Goal: Communication & Community: Answer question/provide support

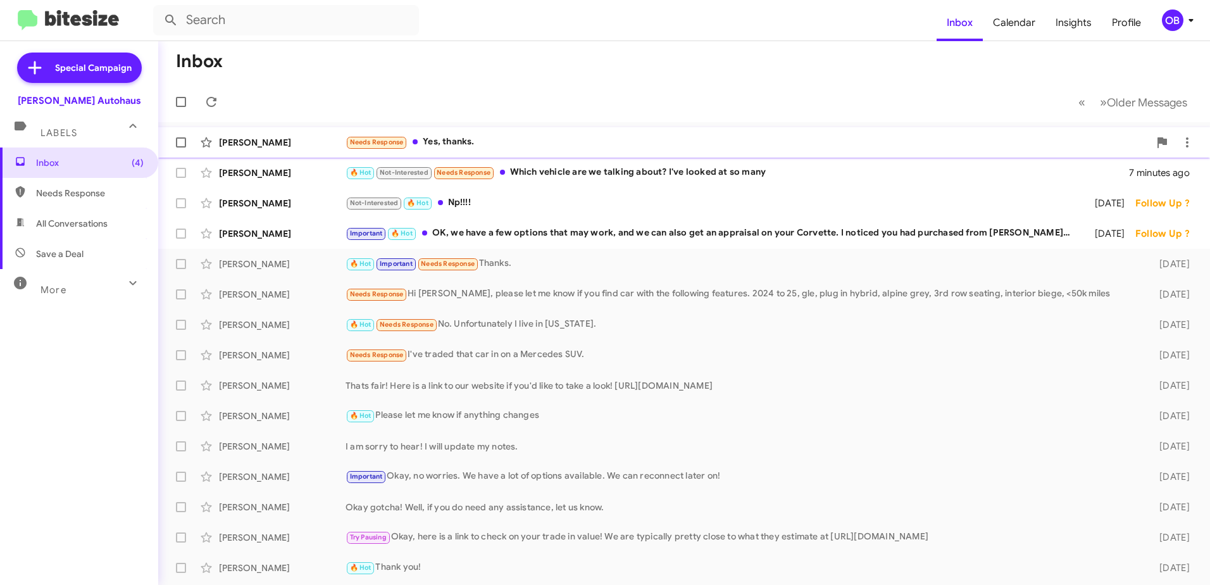
click at [667, 133] on div "Adam Cufr Needs Response Yes, thanks. 5 minutes ago" at bounding box center [683, 142] width 1031 height 25
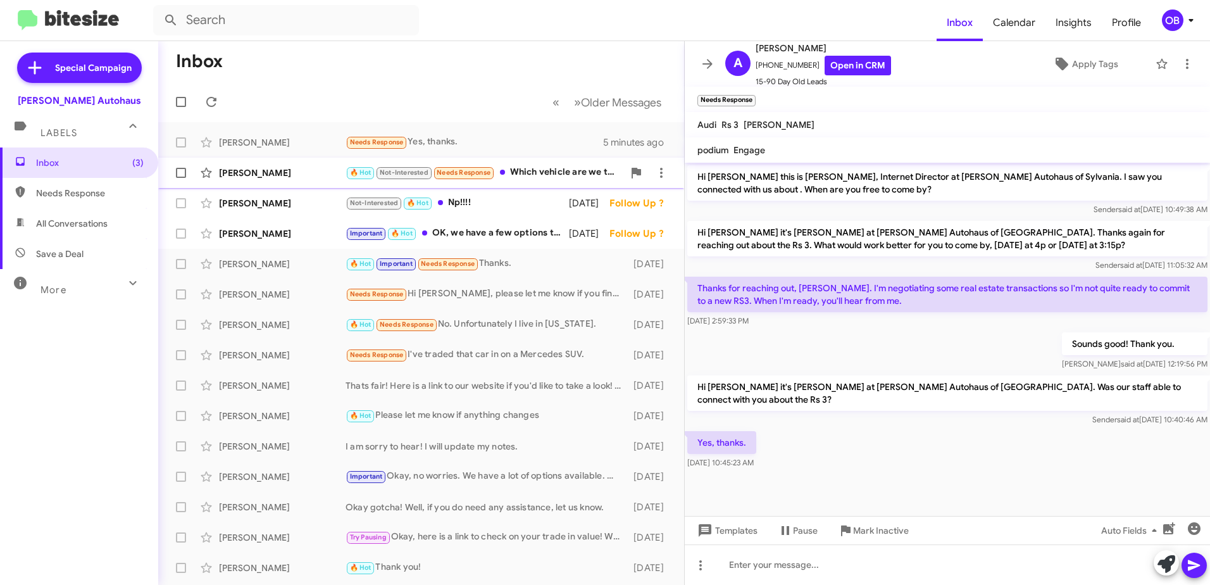
click at [558, 181] on div "Renia Hamilton 🔥 Hot Not-Interested Needs Response Which vehicle are we talking…" at bounding box center [421, 172] width 506 height 25
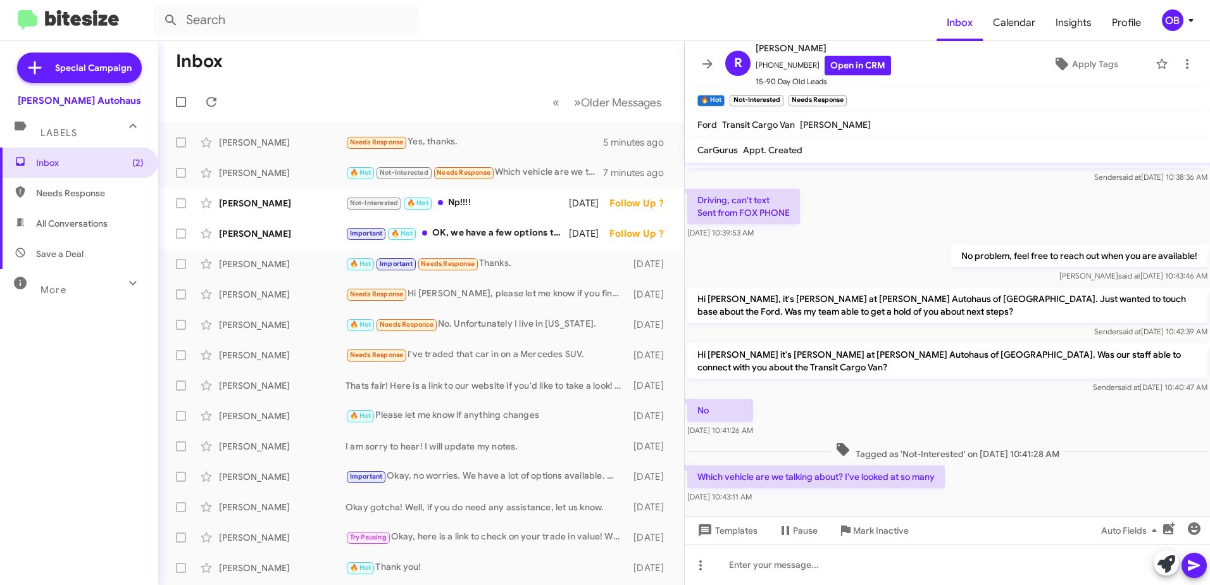
scroll to position [47, 0]
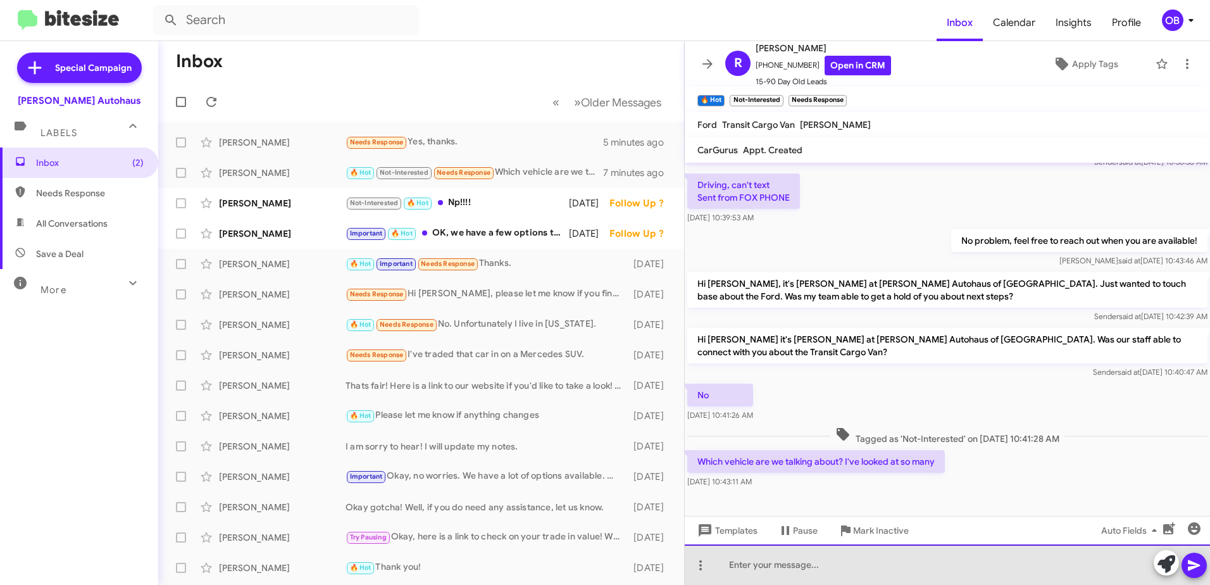
click at [755, 571] on div at bounding box center [947, 564] width 525 height 40
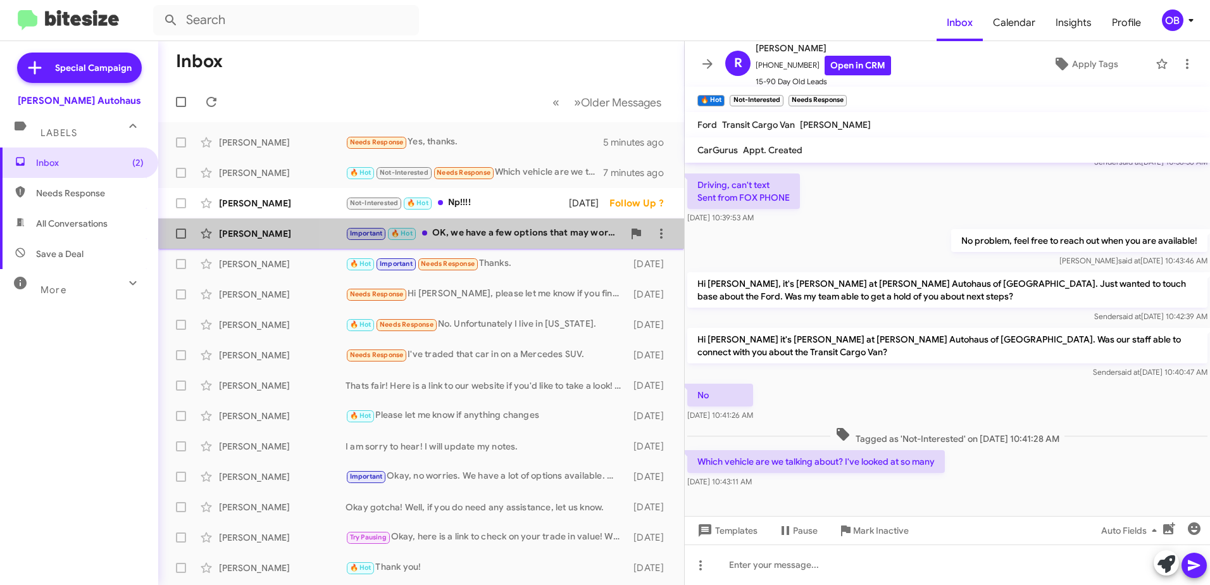
click at [528, 235] on div "Important 🔥 Hot OK, we have a few options that may work, and we can also get an…" at bounding box center [484, 233] width 278 height 15
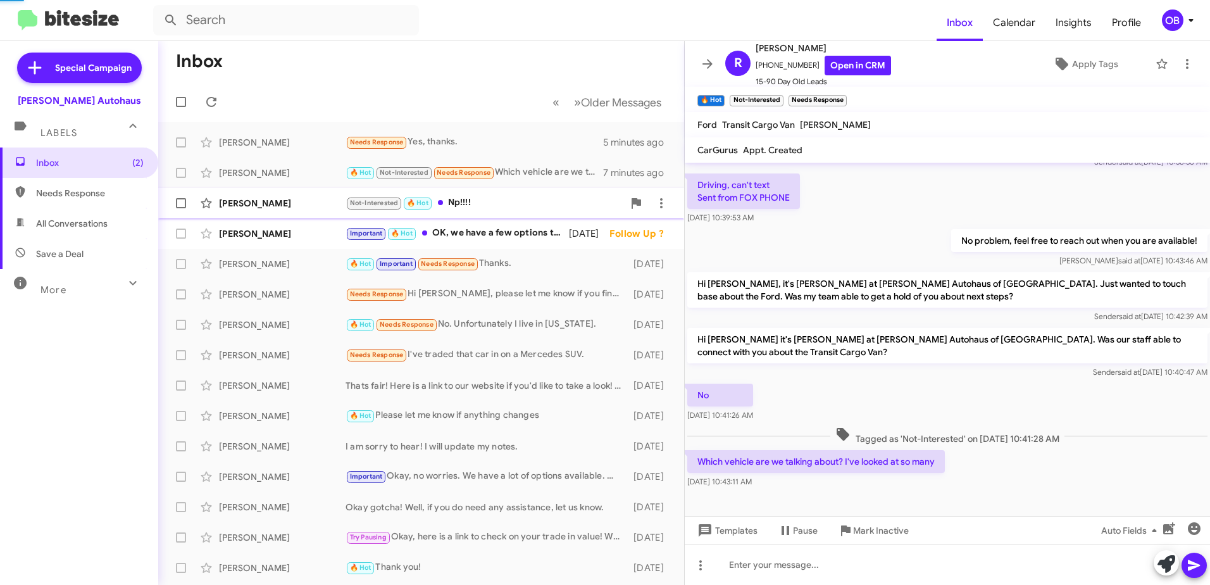
scroll to position [206, 0]
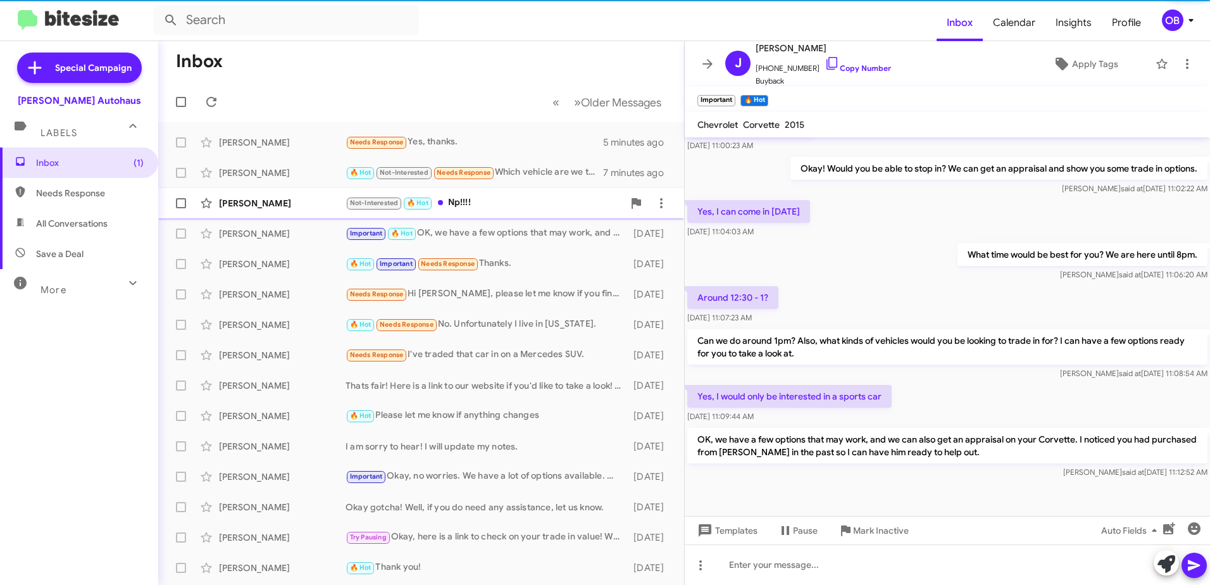
click at [523, 207] on div "Not-Interested 🔥 Hot Np!!!!" at bounding box center [484, 202] width 278 height 15
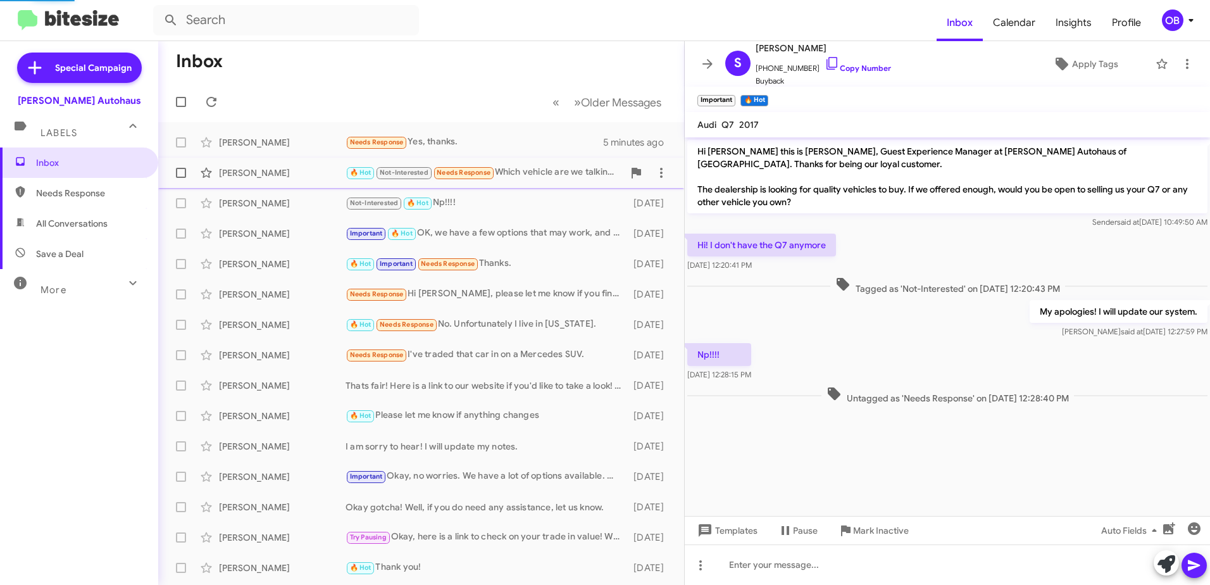
click at [524, 170] on div "🔥 Hot Not-Interested Needs Response Which vehicle are we talking about? I've lo…" at bounding box center [484, 172] width 278 height 15
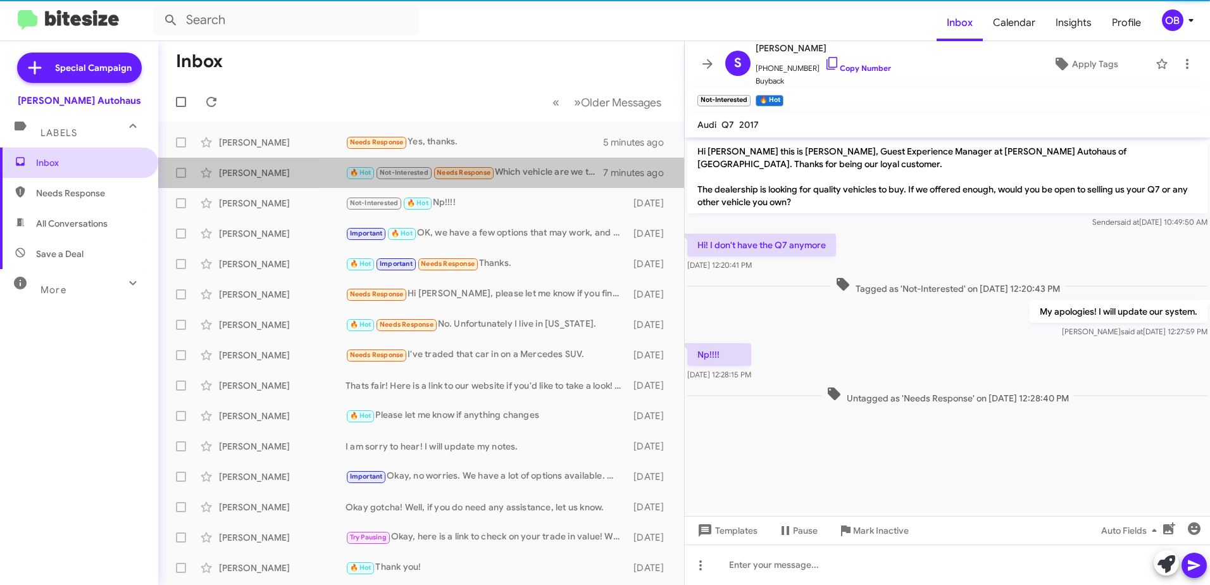
scroll to position [47, 0]
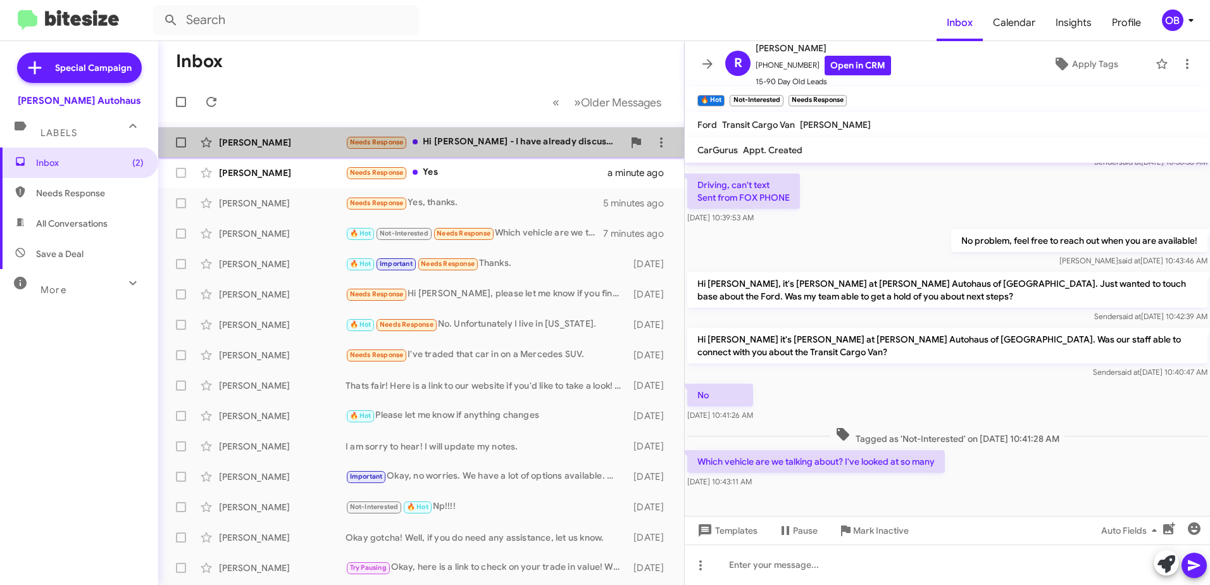
click at [499, 142] on div "Needs Response Hi [PERSON_NAME] - I have already discussed options with a sales…" at bounding box center [484, 142] width 278 height 15
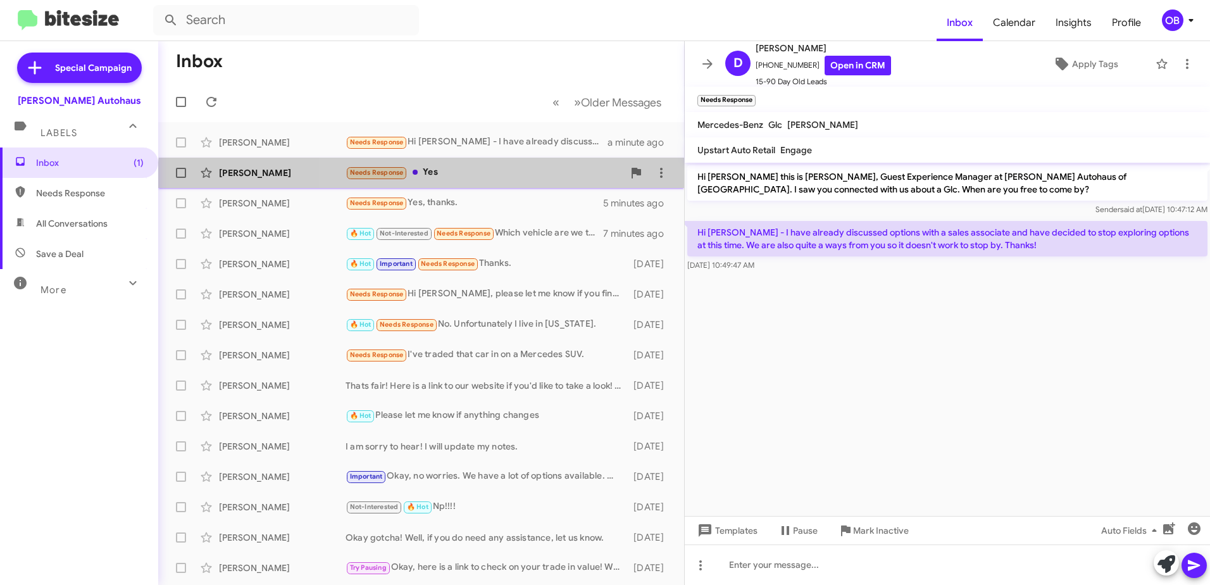
click at [466, 181] on div "Annie Schultz Needs Response Yes a minute ago" at bounding box center [421, 172] width 506 height 25
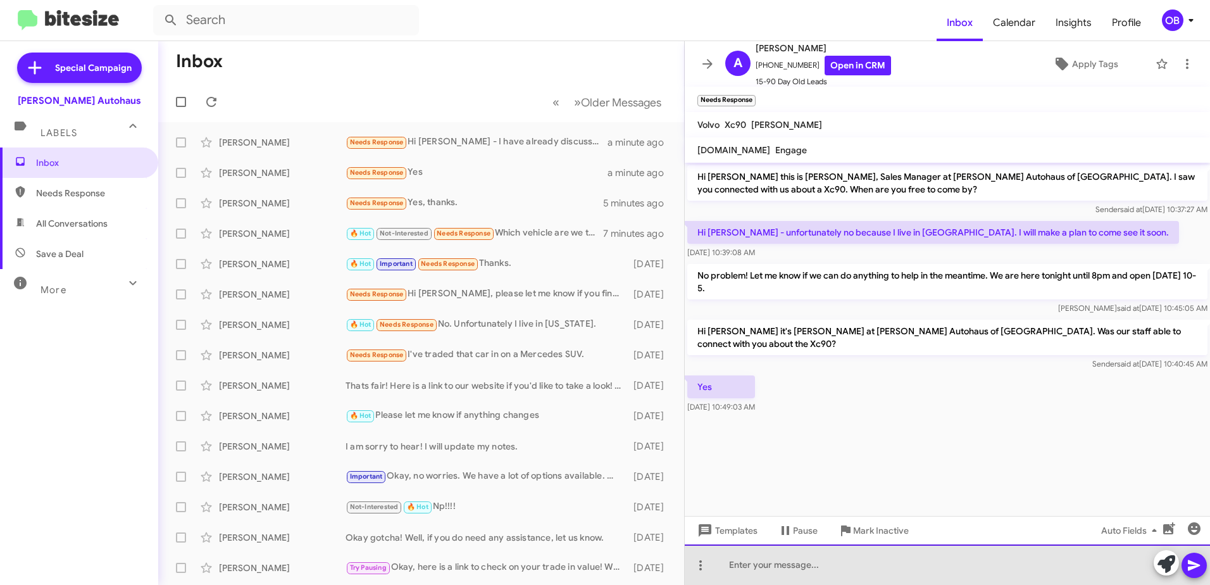
click at [790, 573] on div at bounding box center [947, 564] width 525 height 40
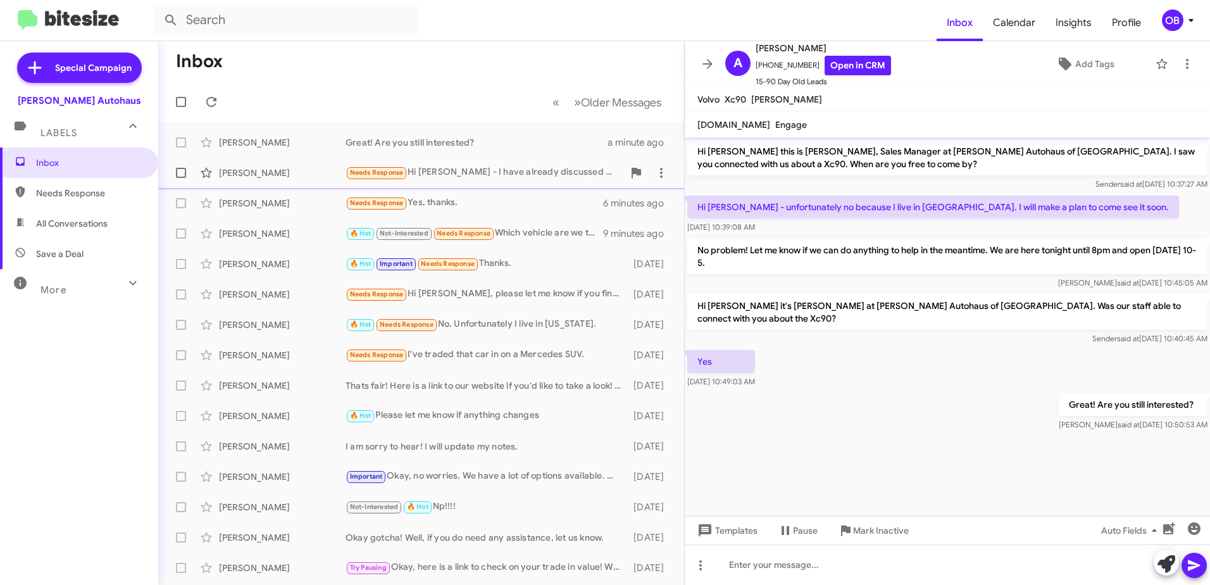
click at [511, 182] on div "[PERSON_NAME] Needs Response Hi [PERSON_NAME] - I have already discussed option…" at bounding box center [421, 172] width 506 height 25
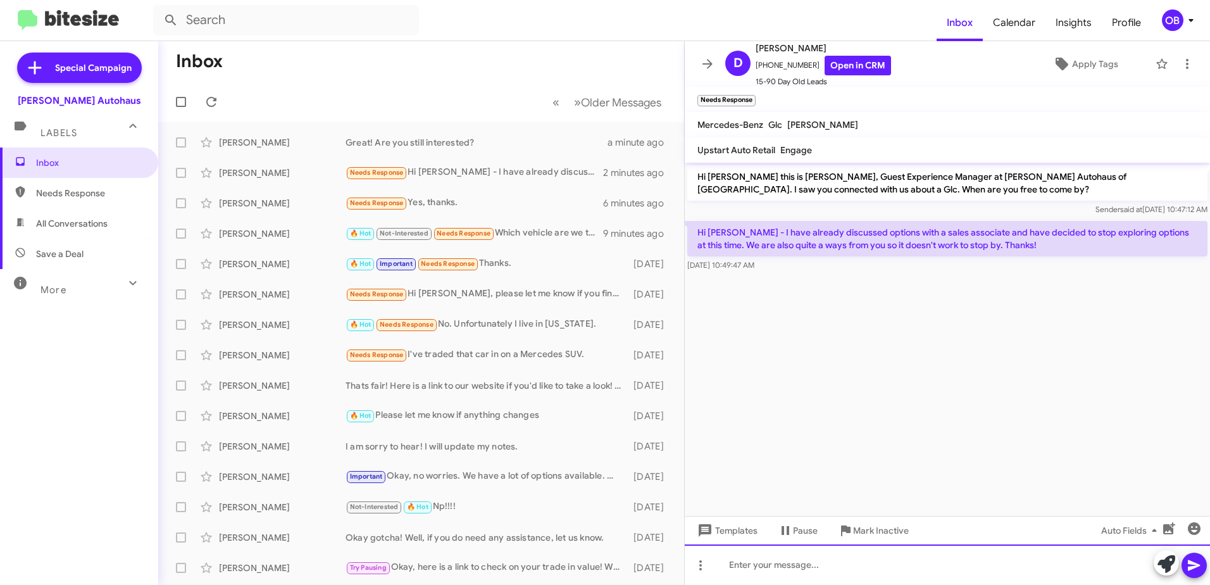
click at [949, 566] on div at bounding box center [947, 564] width 525 height 40
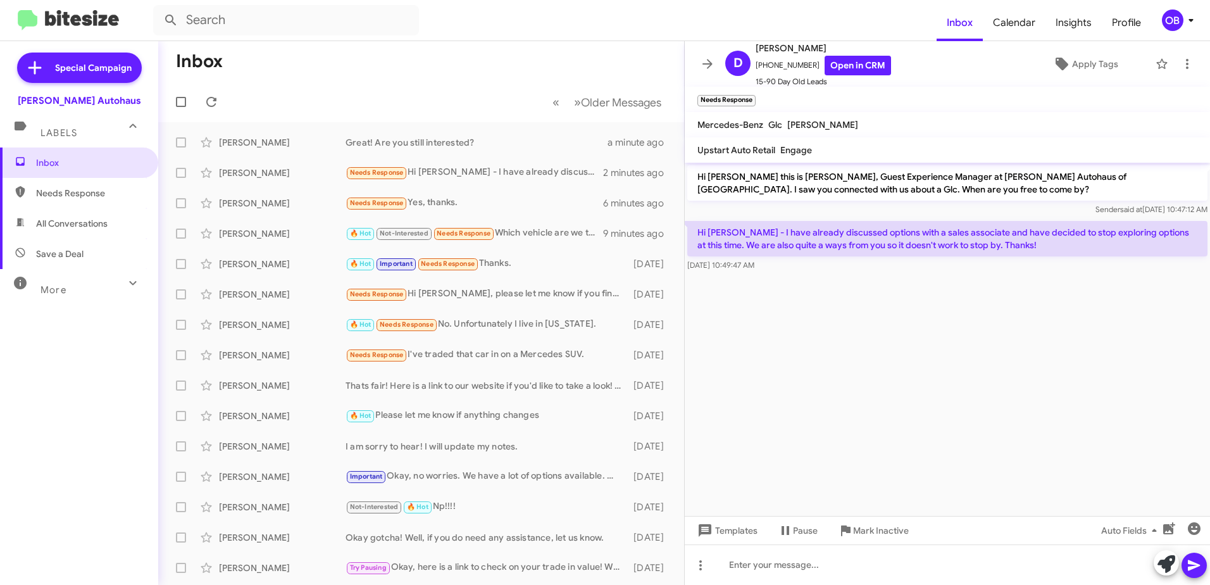
click at [65, 229] on span "All Conversations" at bounding box center [71, 223] width 71 height 13
type input "in:all-conversations"
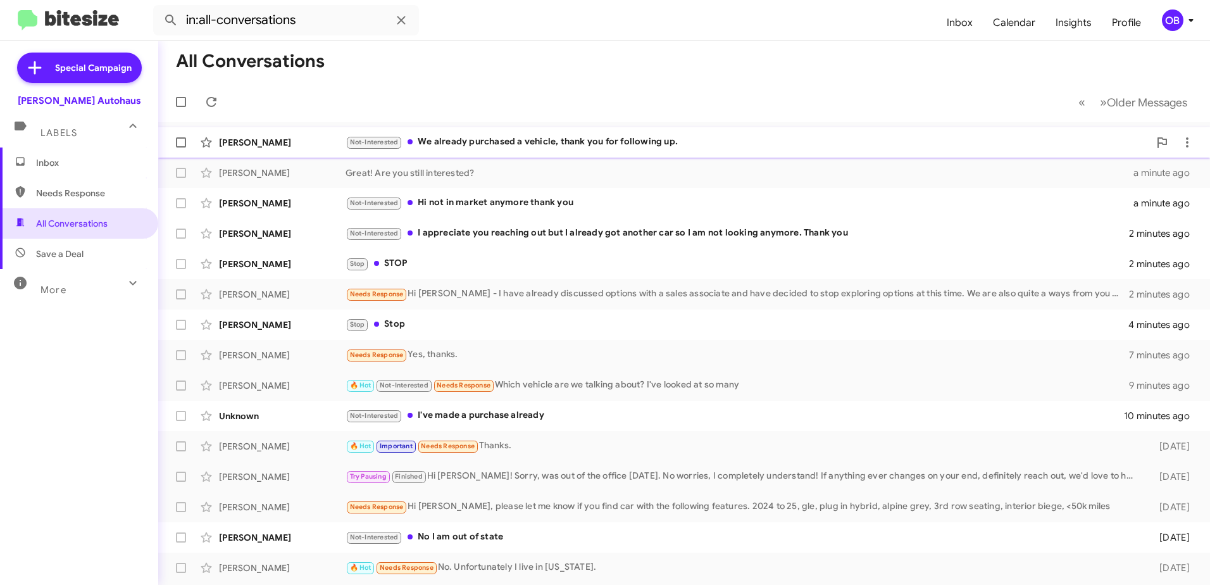
click at [472, 142] on div "Not-Interested We already purchased a vehicle, thank you for following up." at bounding box center [747, 142] width 804 height 15
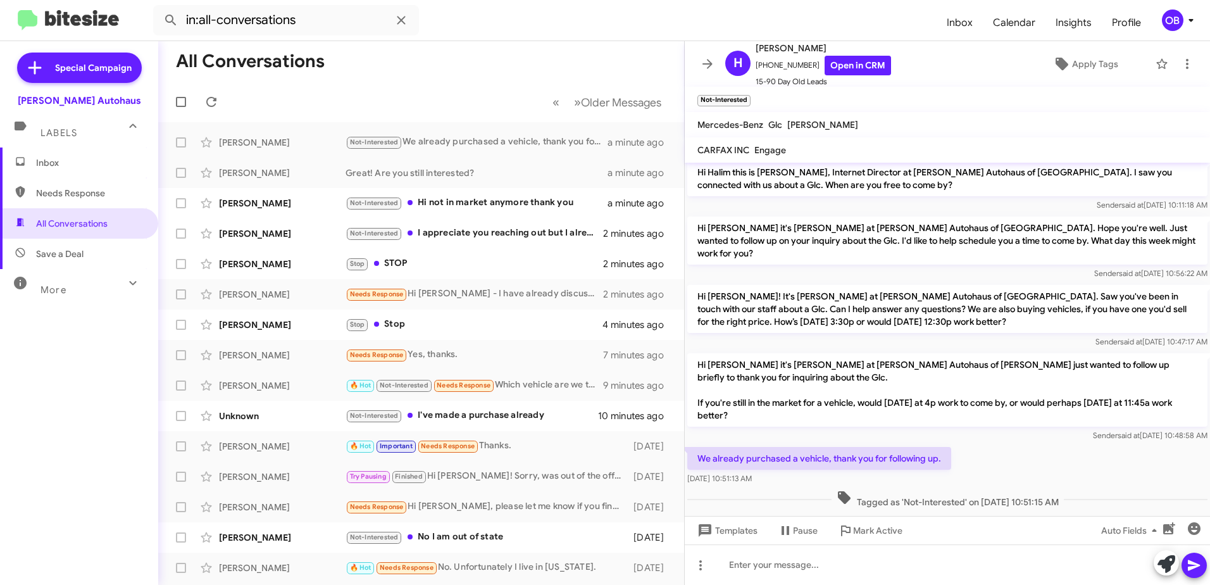
scroll to position [6, 0]
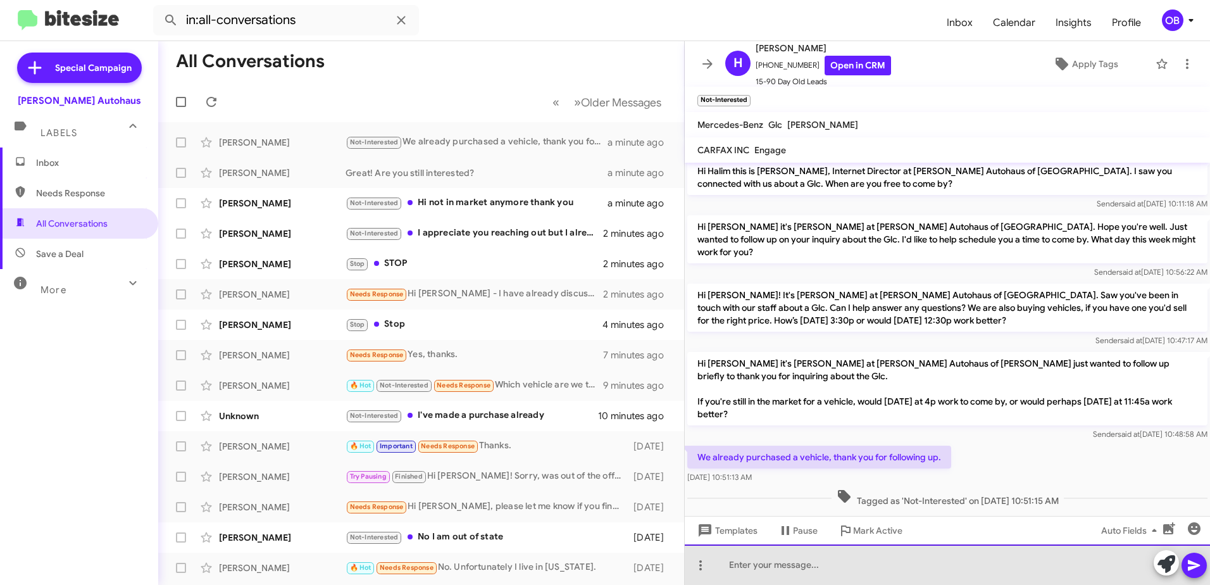
click at [892, 564] on div at bounding box center [947, 564] width 525 height 40
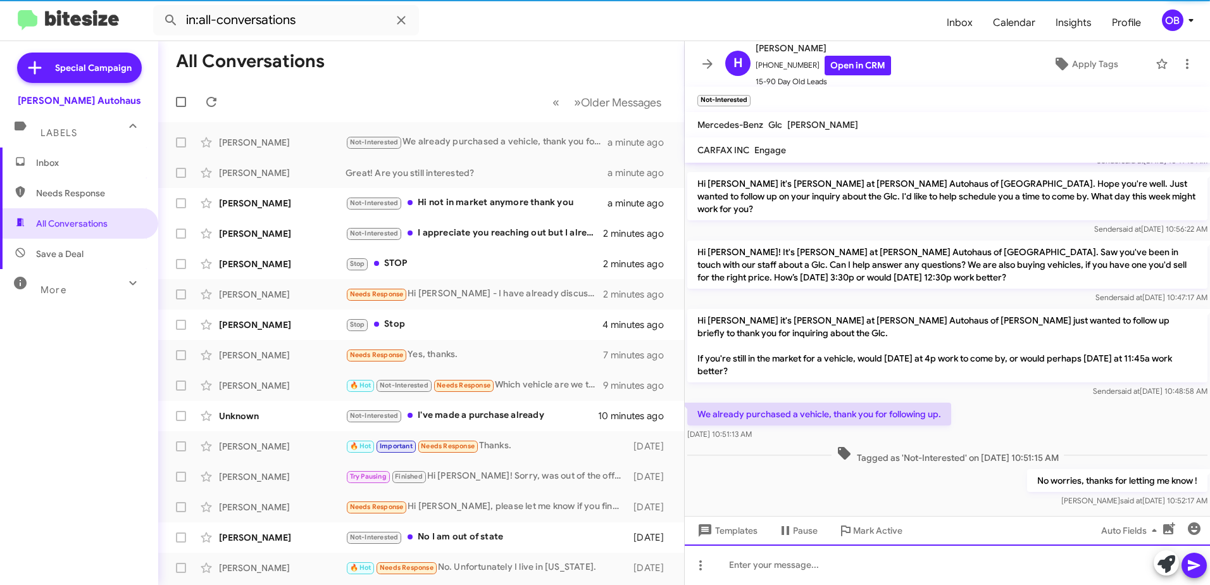
scroll to position [52, 0]
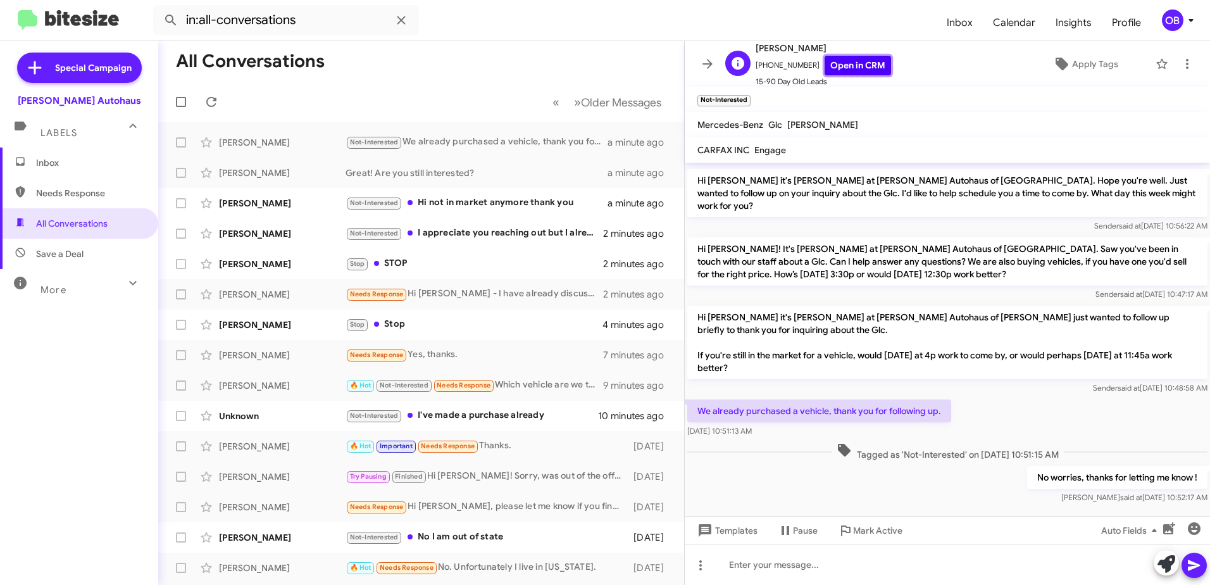
click at [835, 57] on link "Open in CRM" at bounding box center [857, 66] width 66 height 20
click at [524, 203] on div "Not-Interested Hi not in market anymore thank you" at bounding box center [484, 202] width 278 height 15
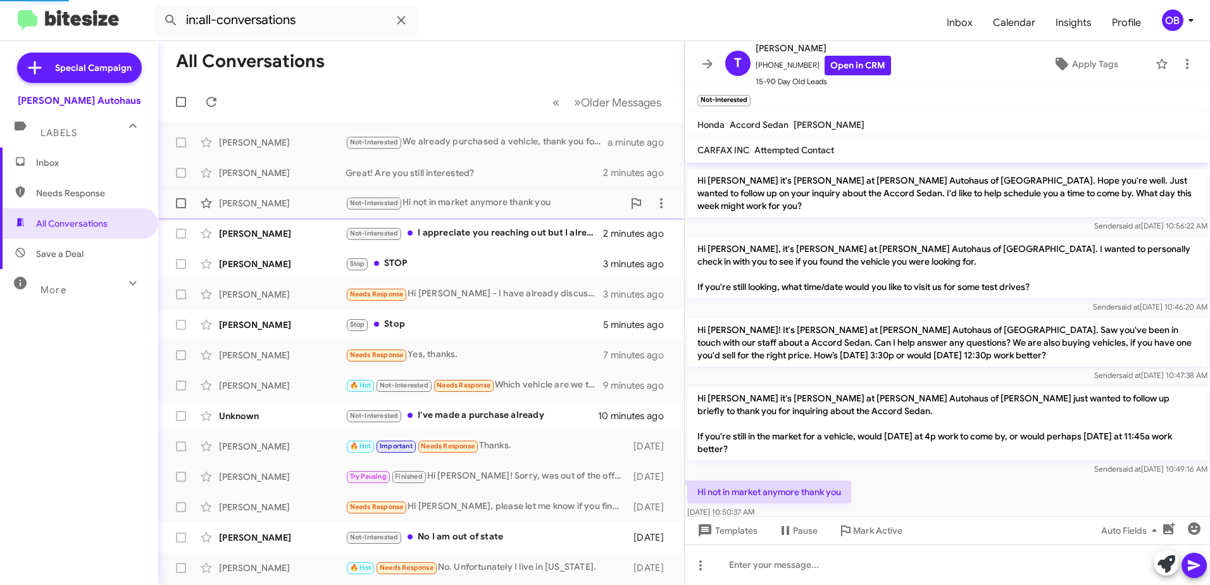
scroll to position [90, 0]
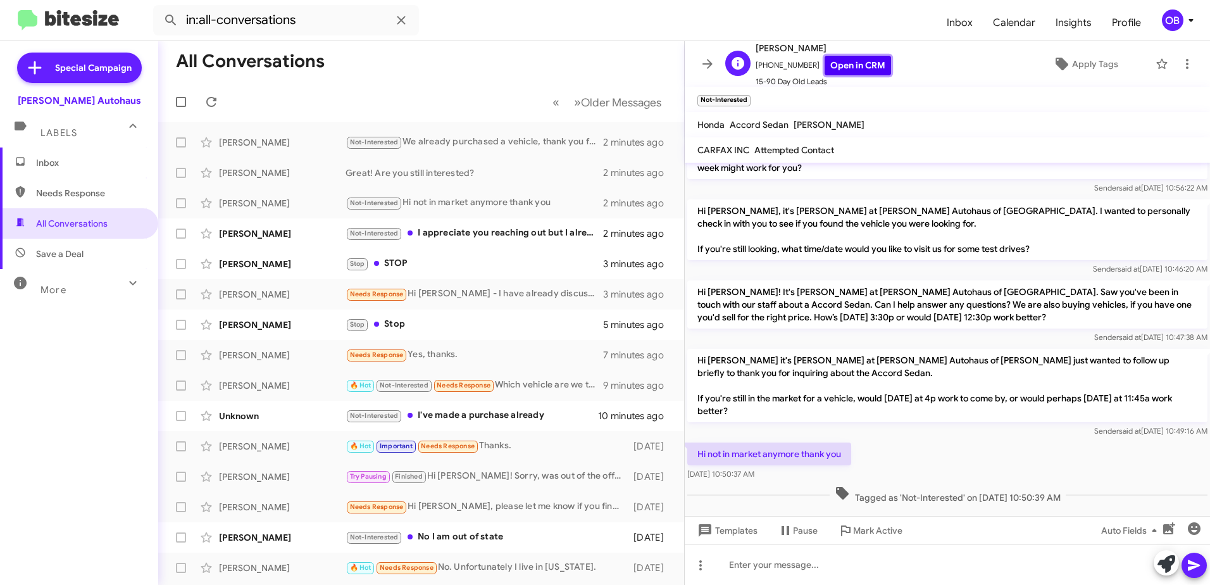
click at [824, 73] on link "Open in CRM" at bounding box center [857, 66] width 66 height 20
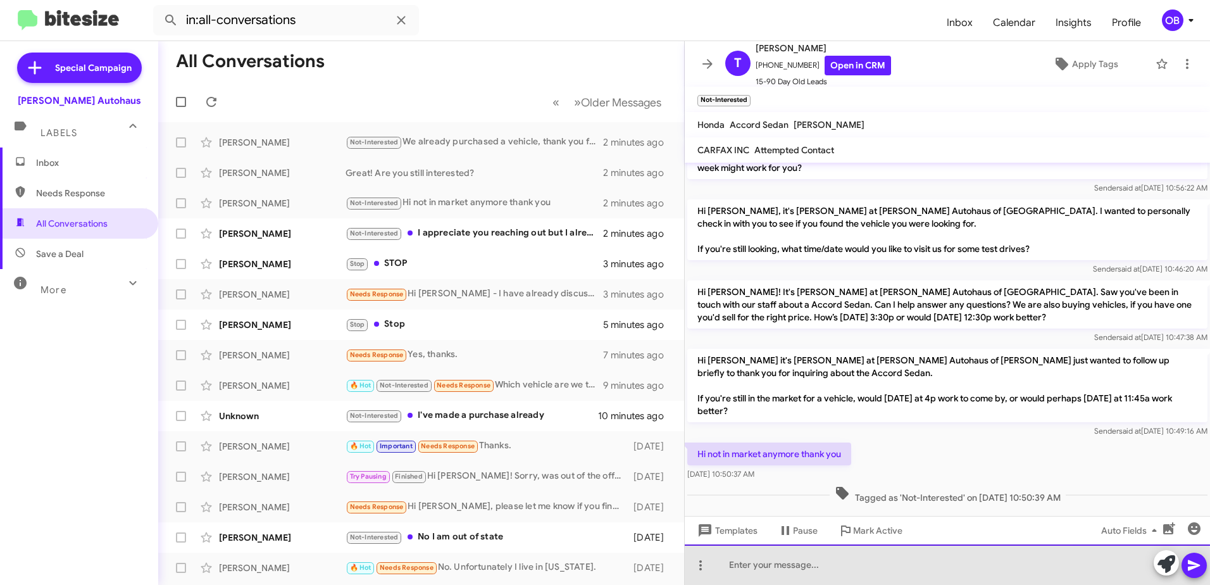
click at [820, 571] on div at bounding box center [947, 564] width 525 height 40
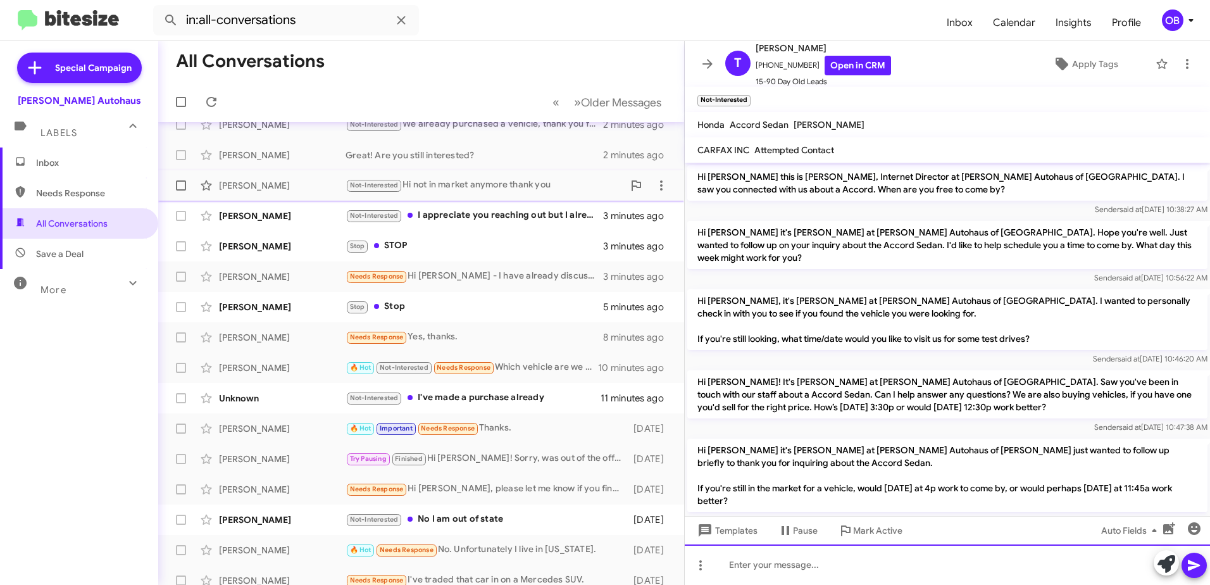
scroll to position [0, 0]
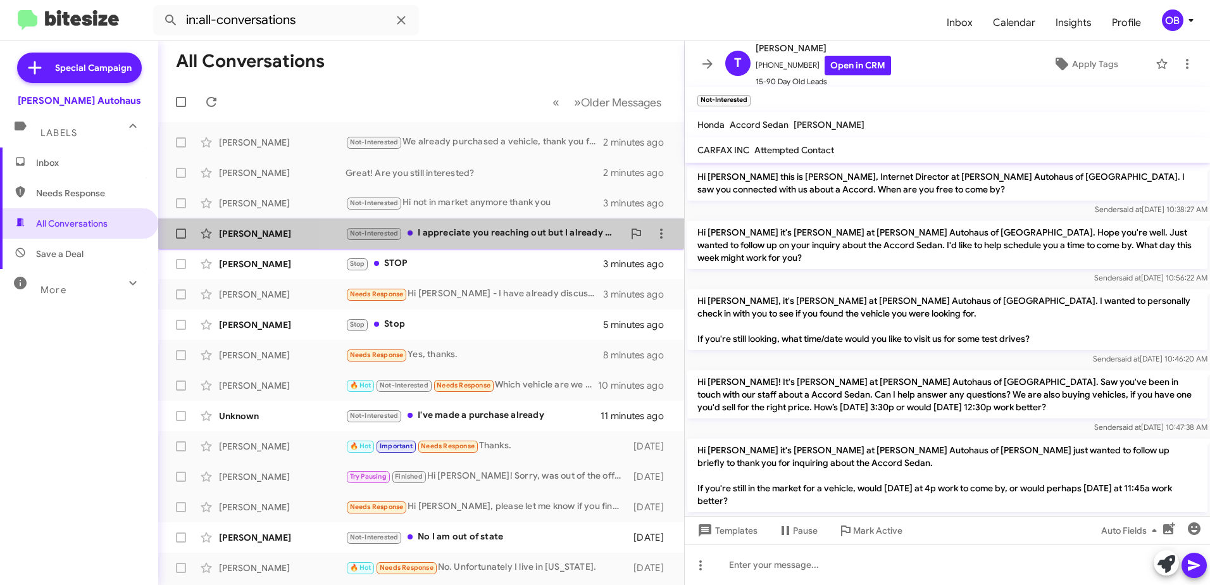
click at [466, 229] on div "Not-Interested I appreciate you reaching out but I already got another car so I…" at bounding box center [484, 233] width 278 height 15
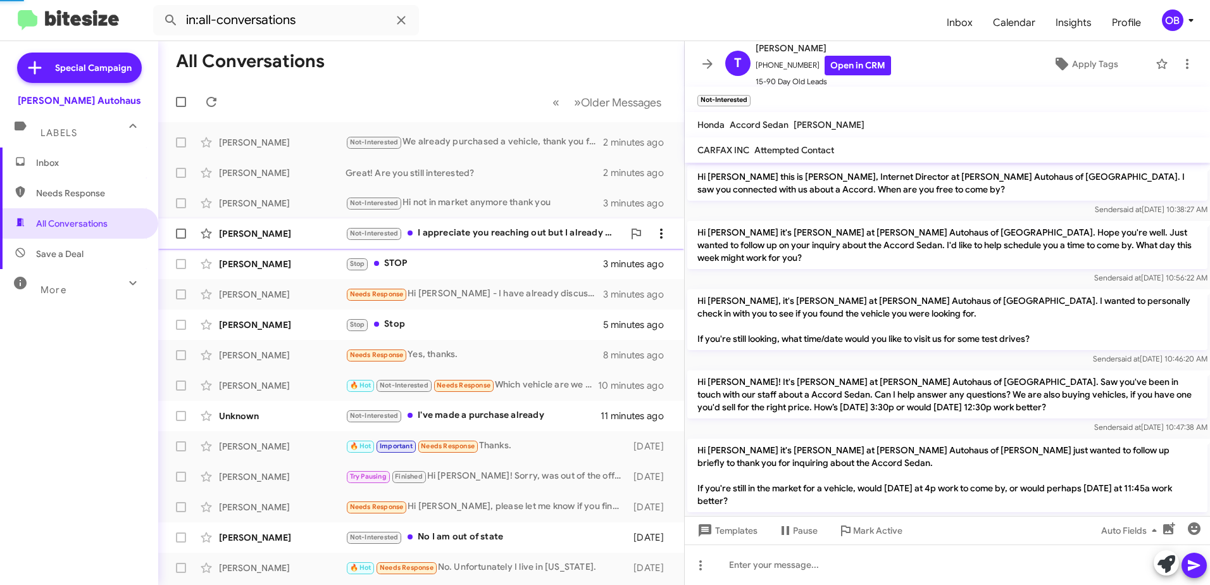
scroll to position [6, 0]
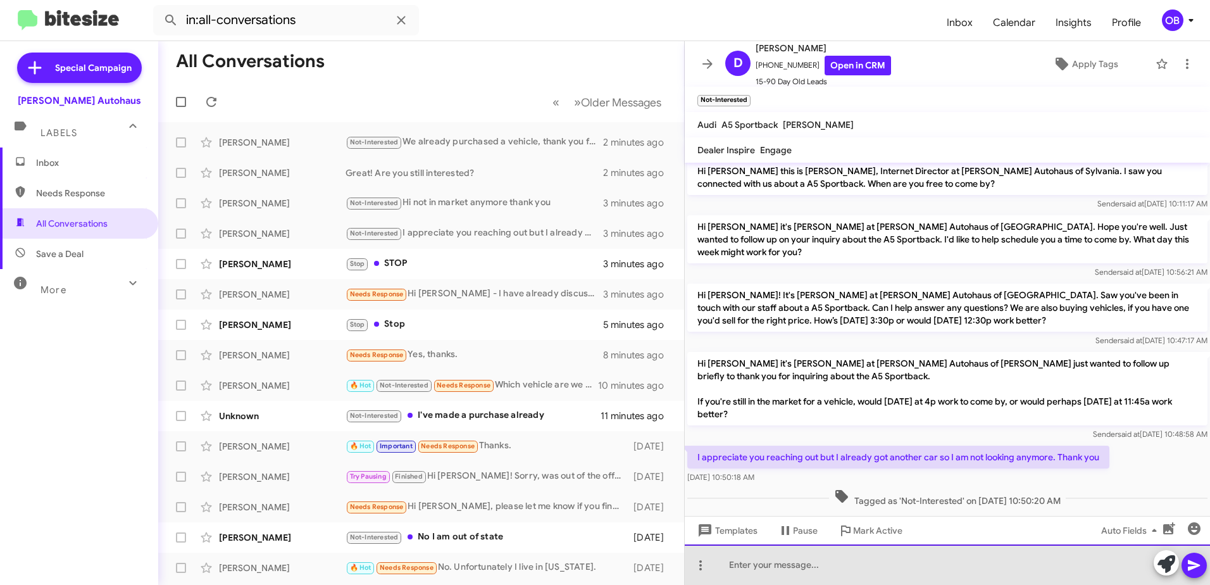
click at [931, 561] on div at bounding box center [947, 564] width 525 height 40
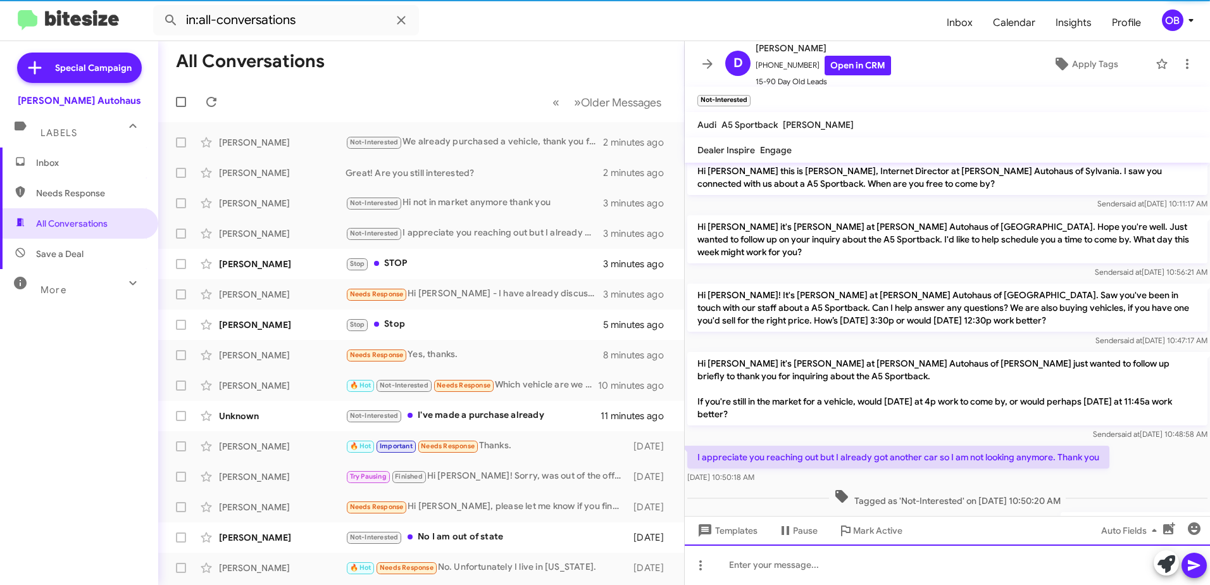
scroll to position [52, 0]
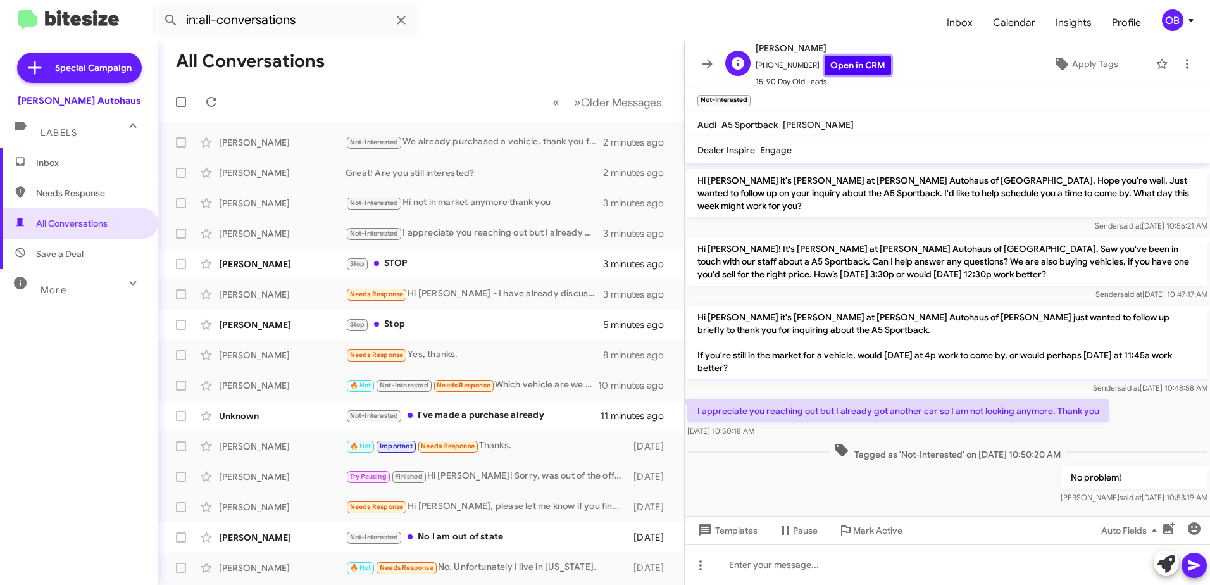
click at [837, 66] on link "Open in CRM" at bounding box center [857, 66] width 66 height 20
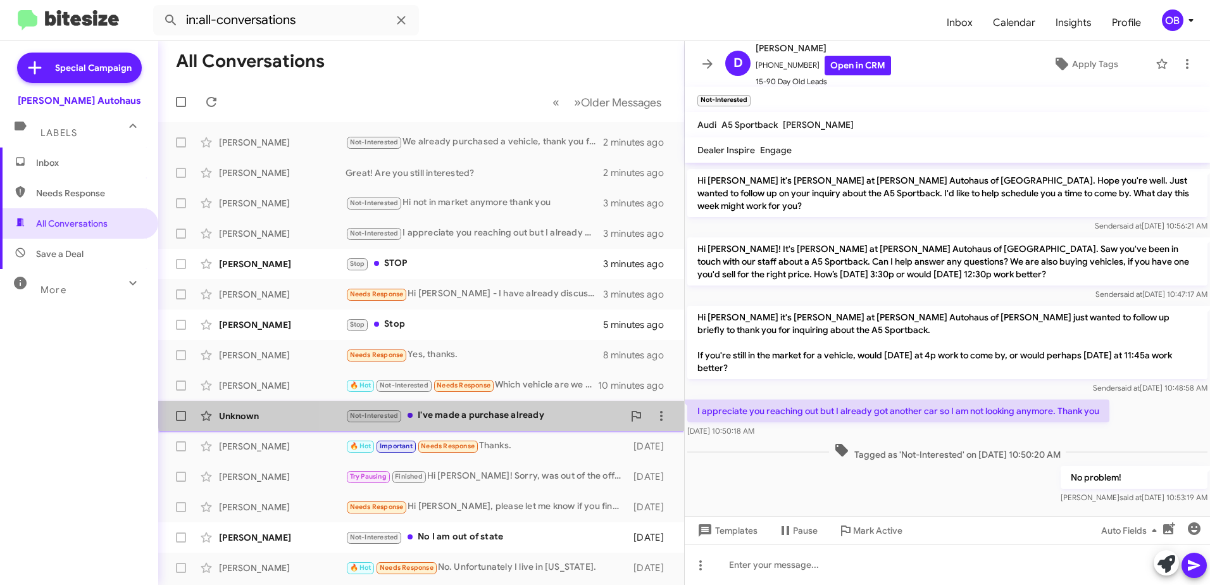
click at [497, 407] on div "Unknown Not-Interested I've made a purchase already 11 minutes ago" at bounding box center [421, 415] width 506 height 25
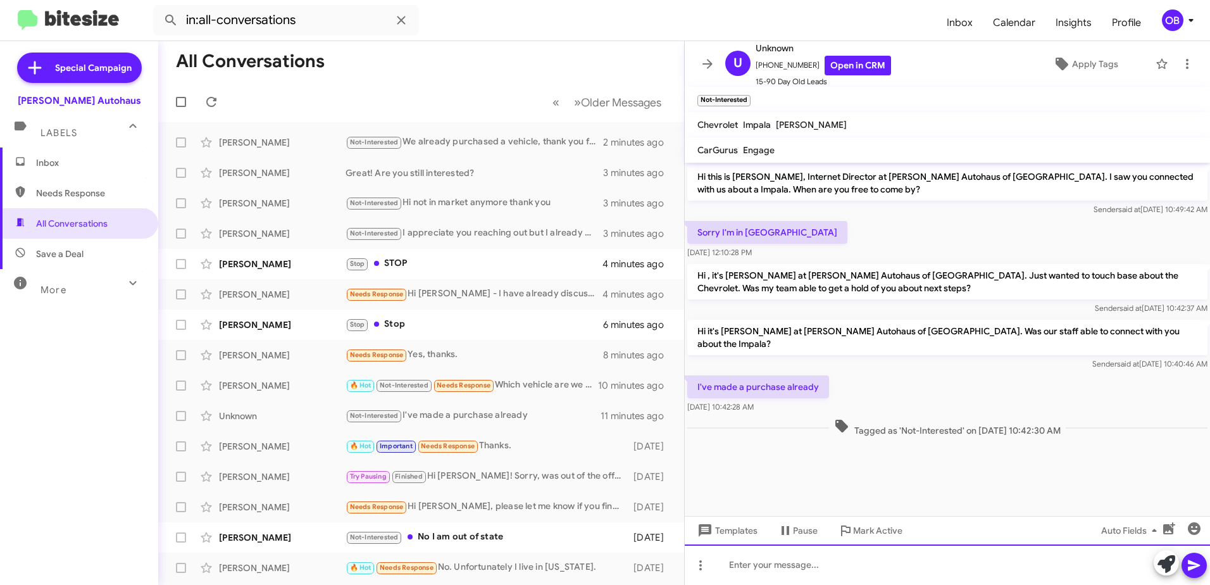
click at [871, 575] on div at bounding box center [947, 564] width 525 height 40
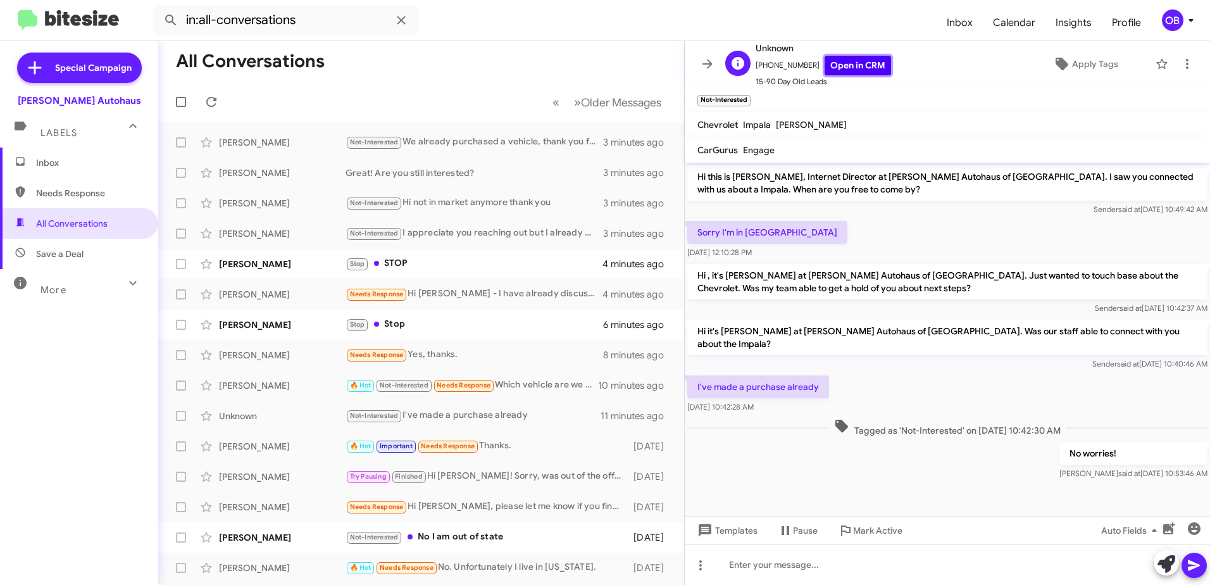
click at [838, 56] on link "Open in CRM" at bounding box center [857, 66] width 66 height 20
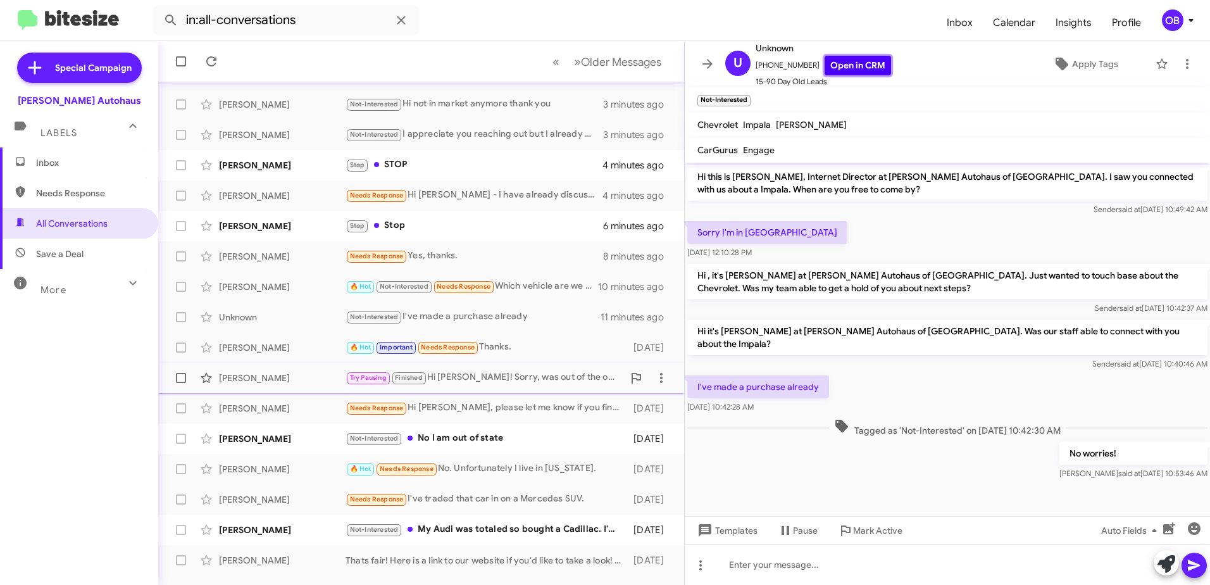
scroll to position [127, 0]
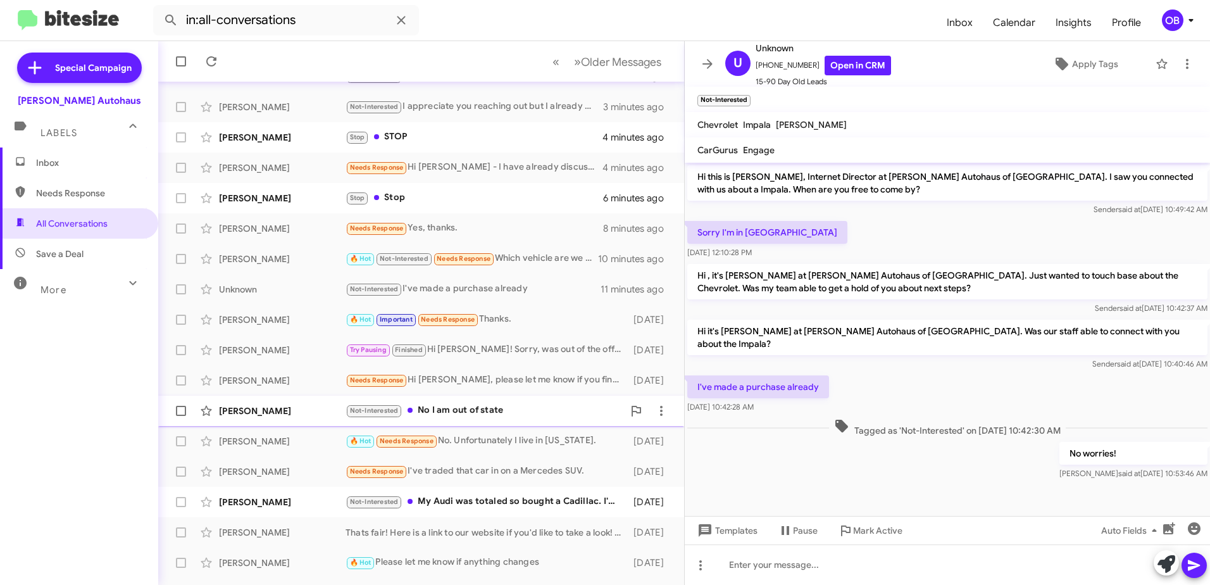
click at [451, 416] on div "Not-Interested No I am out of state" at bounding box center [484, 410] width 278 height 15
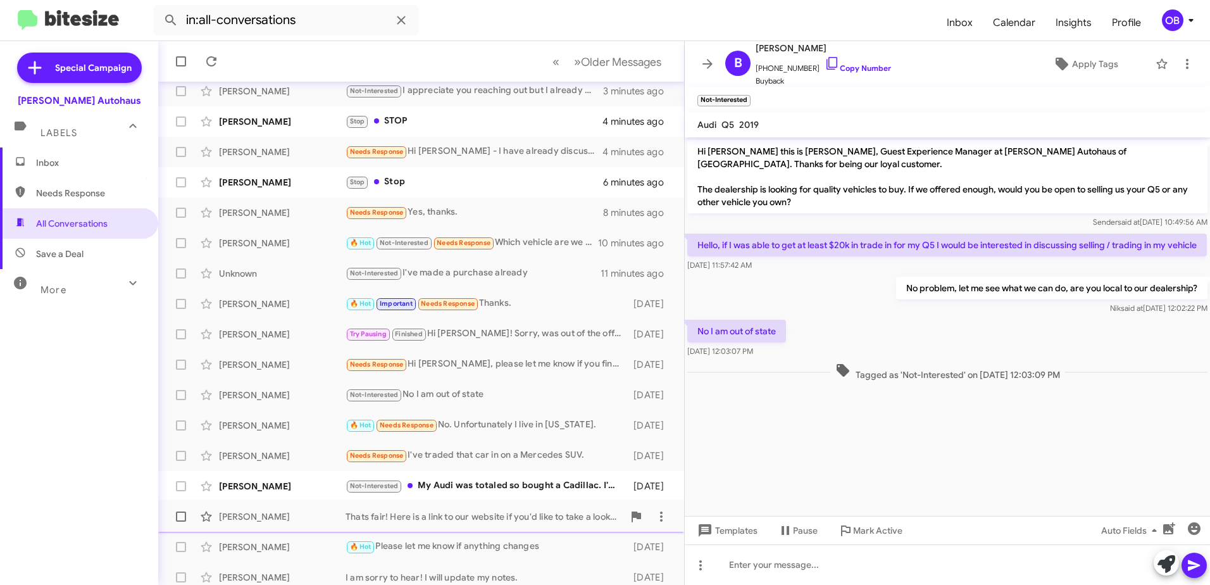
scroll to position [150, 0]
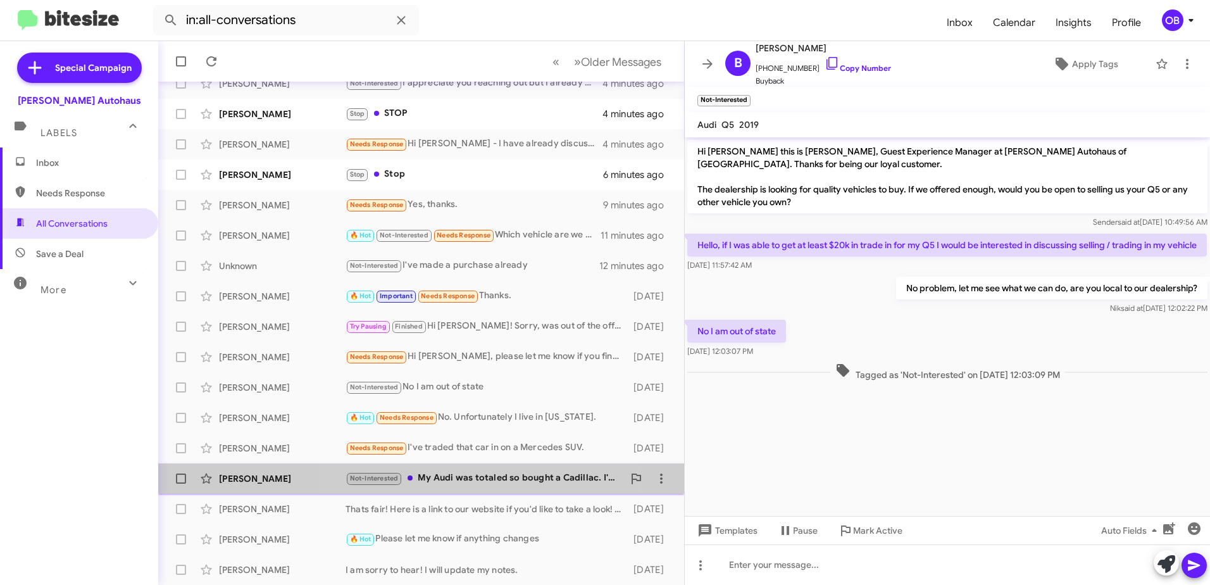
click at [485, 483] on div "Not-Interested My Audi was totaled so bought a Cadillac. I'm not interested in …" at bounding box center [484, 478] width 278 height 15
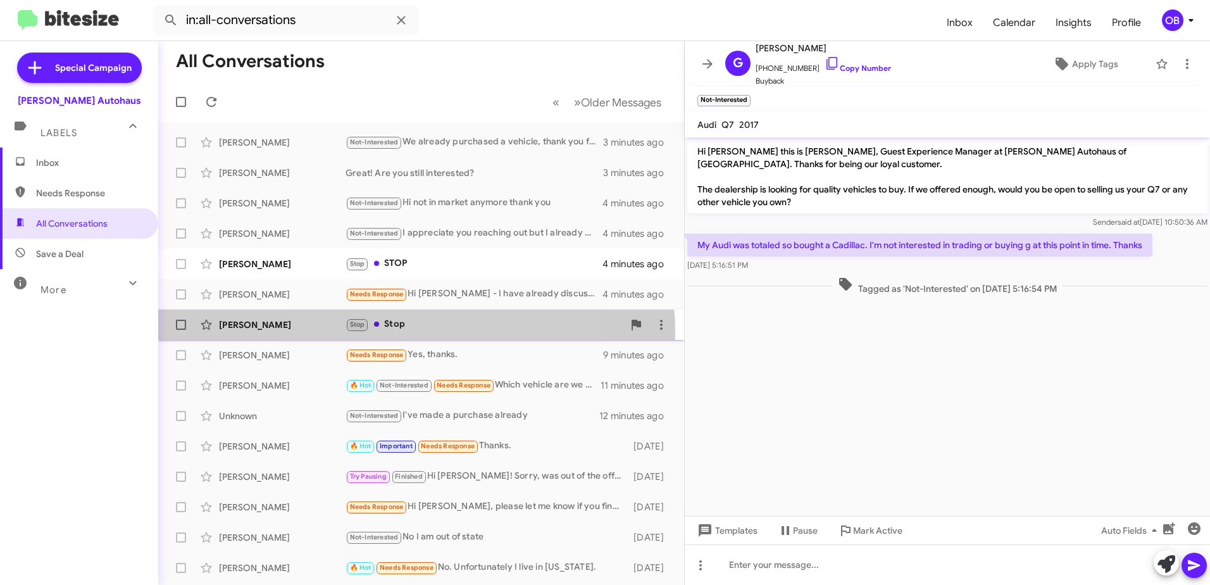
click at [398, 332] on div "[PERSON_NAME] Stop Stop 6 minutes ago" at bounding box center [421, 324] width 506 height 25
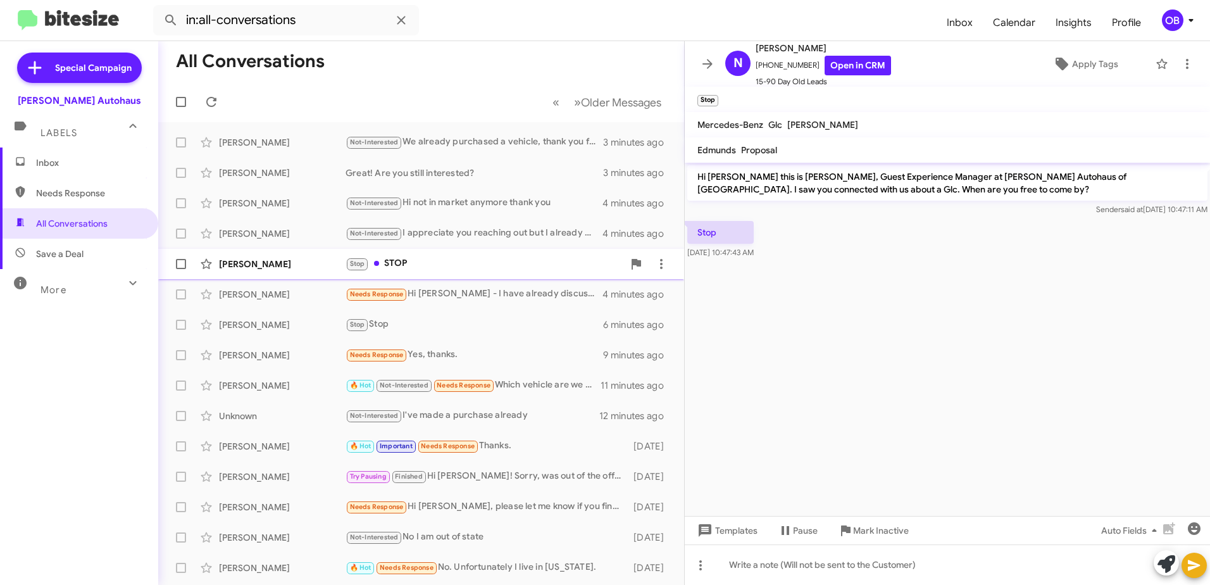
click at [439, 258] on div "Stop STOP" at bounding box center [484, 263] width 278 height 15
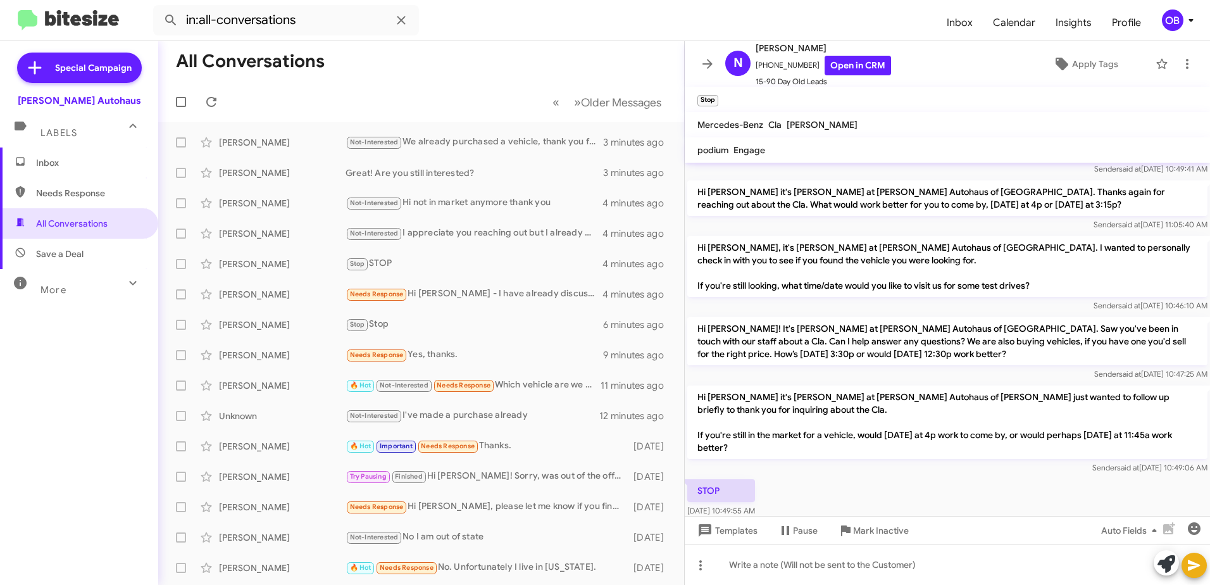
scroll to position [63, 0]
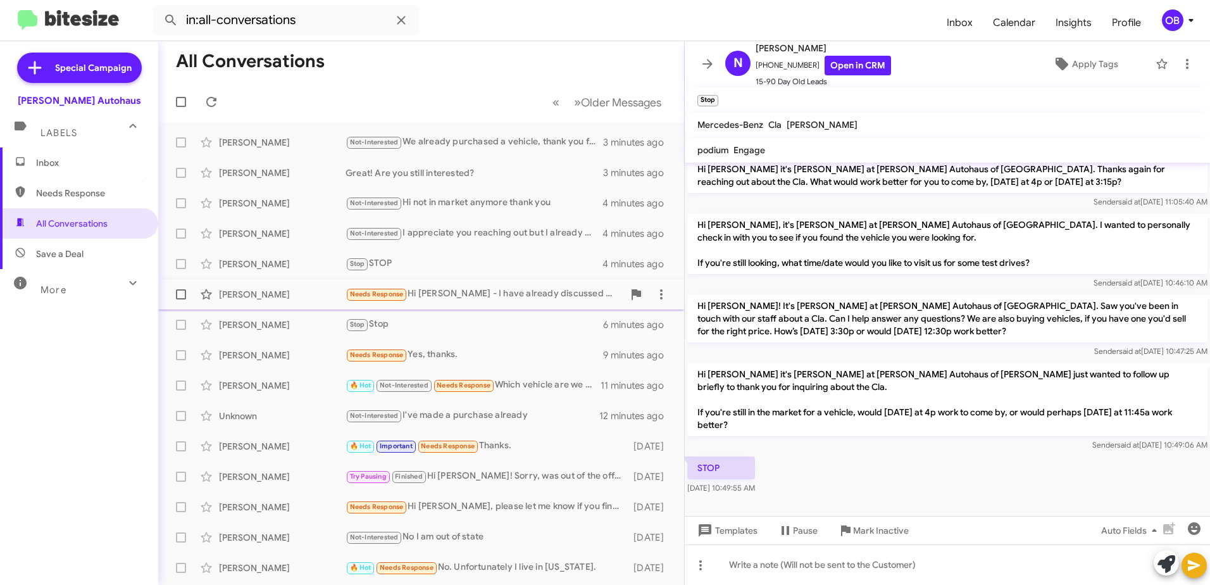
click at [518, 290] on div "Needs Response Hi [PERSON_NAME] - I have already discussed options with a sales…" at bounding box center [484, 294] width 278 height 15
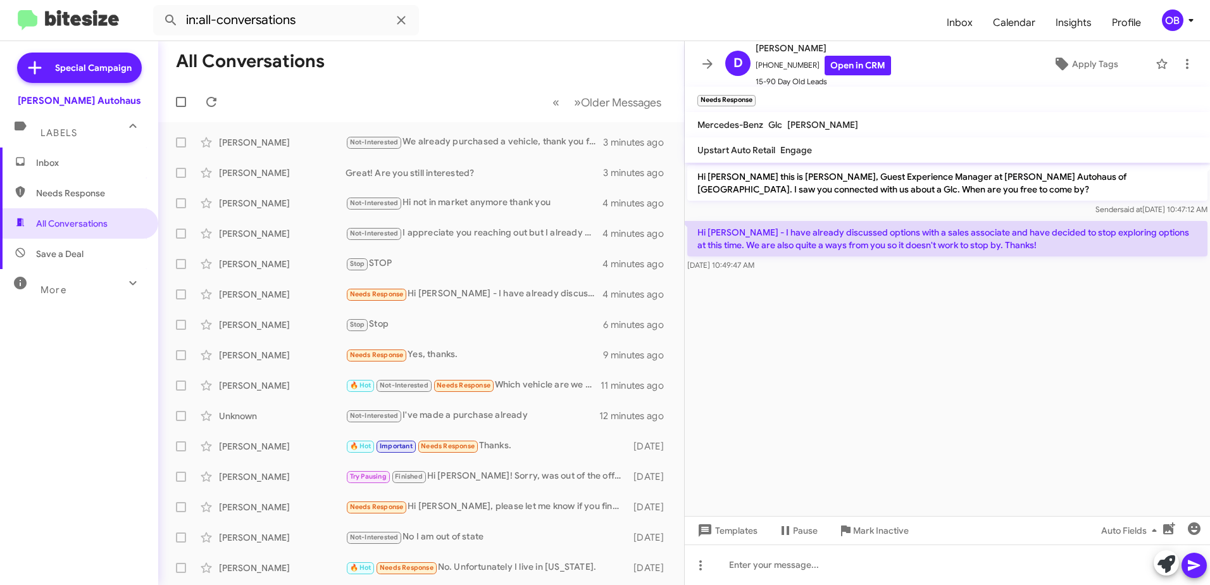
click at [54, 171] on span "Inbox" at bounding box center [79, 162] width 158 height 30
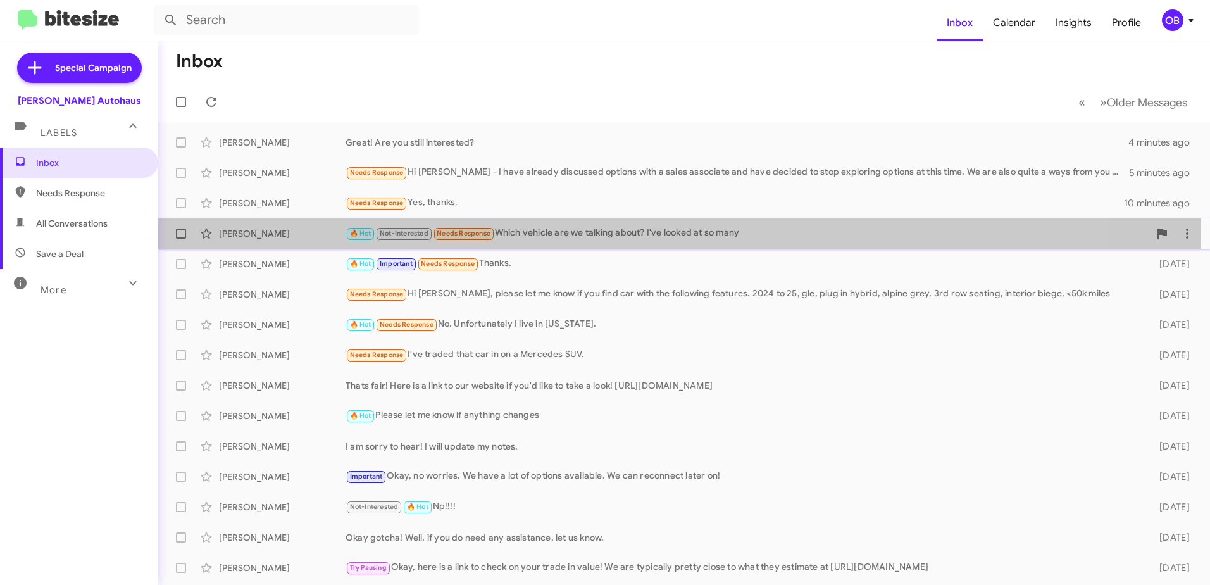
click at [592, 227] on div "🔥 Hot Not-Interested Needs Response Which vehicle are we talking about? I've lo…" at bounding box center [747, 233] width 804 height 15
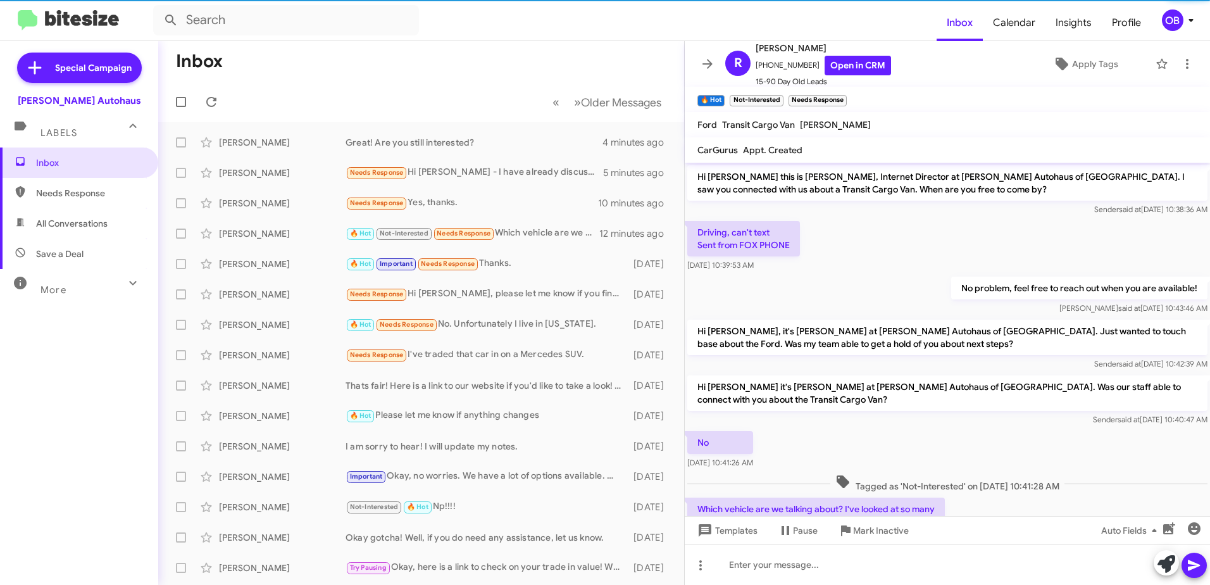
scroll to position [22, 0]
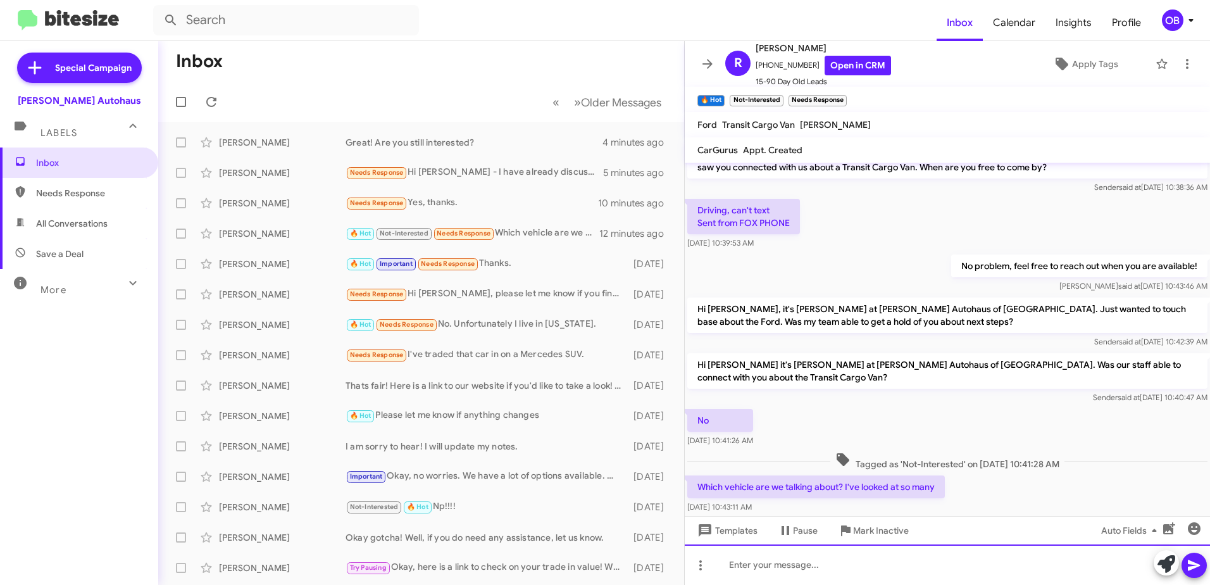
click at [829, 568] on div at bounding box center [947, 564] width 525 height 40
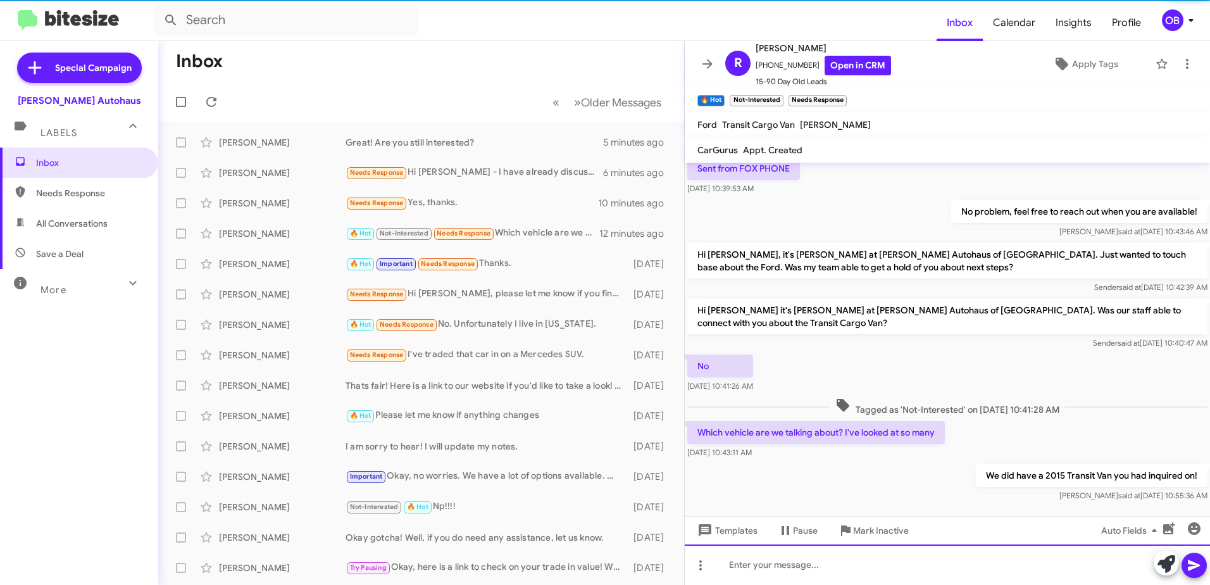
scroll to position [94, 0]
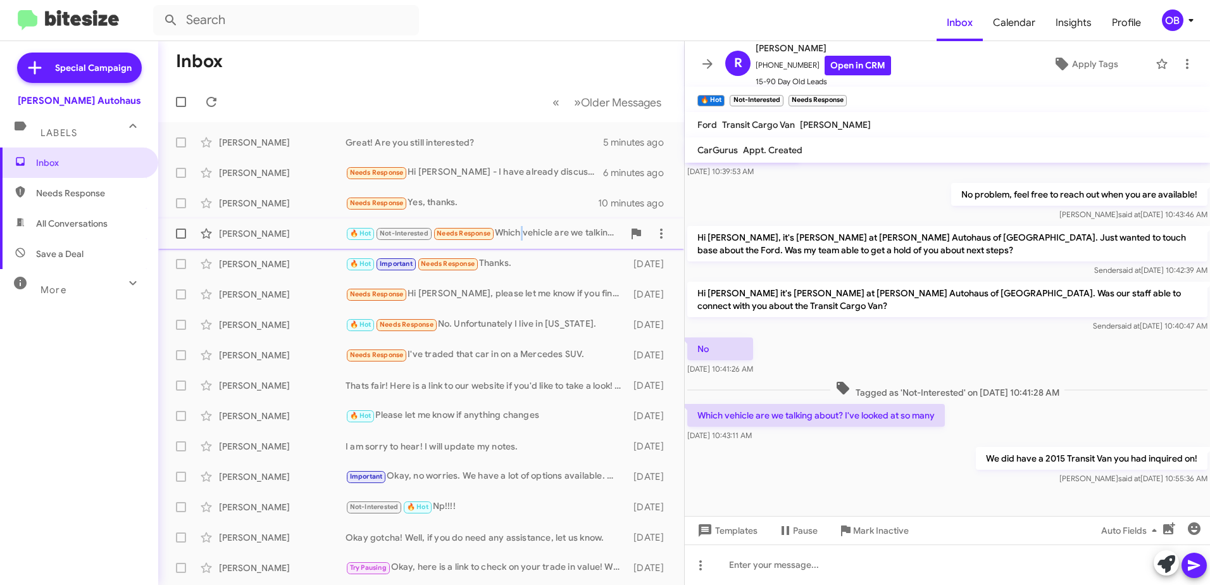
click at [523, 229] on div "🔥 Hot Not-Interested Needs Response Which vehicle are we talking about? I've lo…" at bounding box center [484, 233] width 278 height 15
drag, startPoint x: 523, startPoint y: 229, endPoint x: 561, endPoint y: 28, distance: 204.0
click at [561, 28] on form at bounding box center [544, 20] width 783 height 30
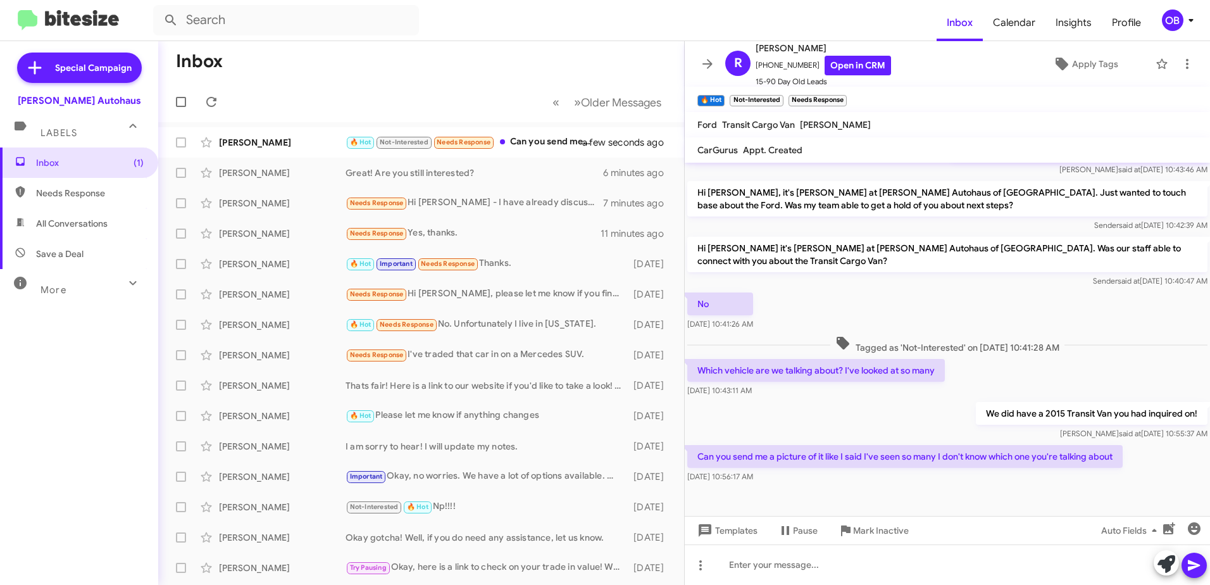
scroll to position [140, 0]
